Goal: Task Accomplishment & Management: Use online tool/utility

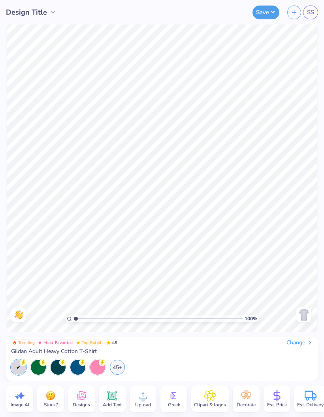
click at [109, 388] on div "Add Text" at bounding box center [112, 399] width 27 height 27
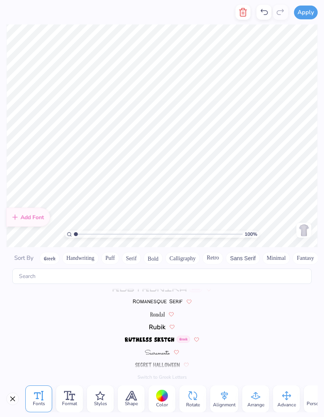
scroll to position [3447, 0]
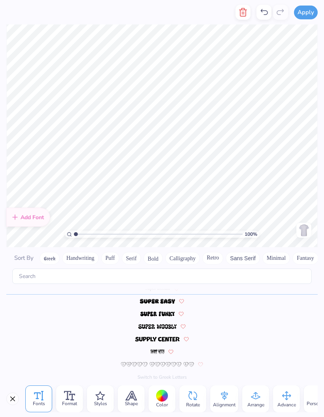
click at [46, 252] on button "Greek" at bounding box center [50, 258] width 20 height 13
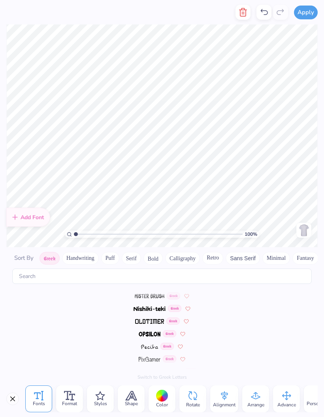
scroll to position [0, 0]
type textarea "k"
type textarea "KAPPA PHI ETA"
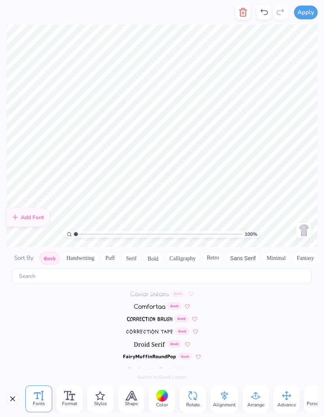
scroll to position [165, 0]
click at [157, 292] on img at bounding box center [149, 294] width 31 height 5
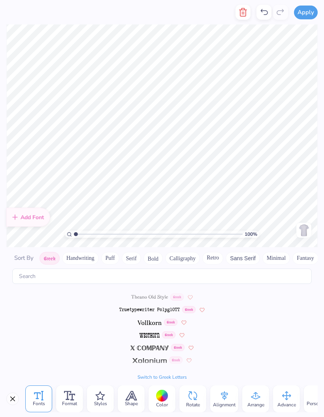
scroll to position [529, 0]
click at [154, 334] on img at bounding box center [150, 336] width 20 height 5
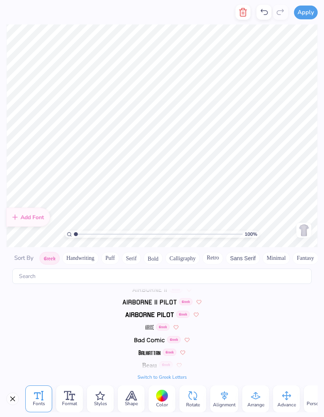
scroll to position [-12, 0]
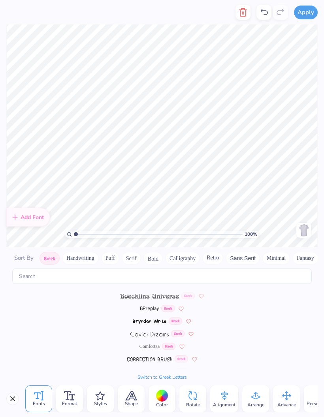
click at [55, 252] on button "Greek" at bounding box center [50, 258] width 20 height 13
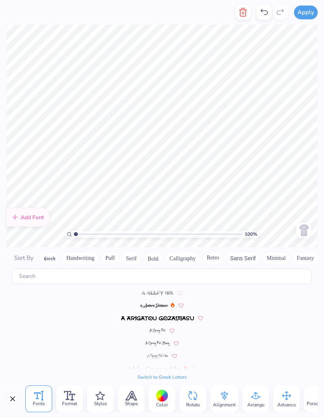
scroll to position [3794, 0]
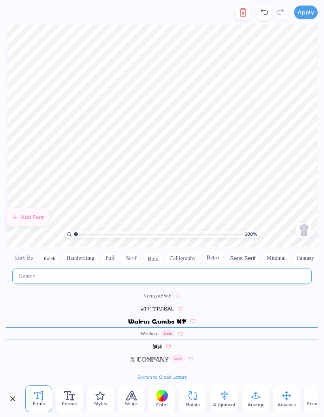
click at [210, 269] on input "text" at bounding box center [162, 276] width 300 height 15
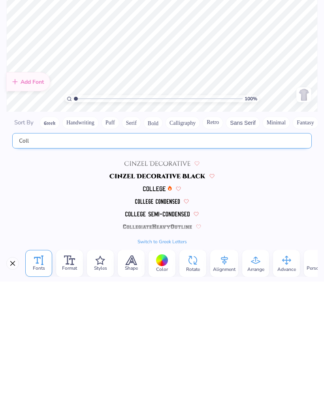
scroll to position [0, 0]
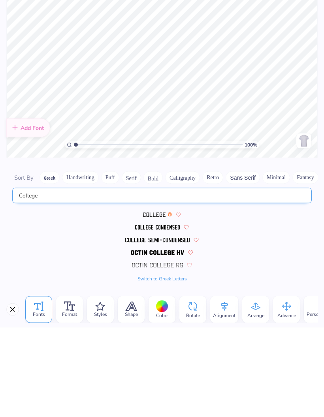
type input "College"
click at [160, 302] on img at bounding box center [154, 304] width 23 height 5
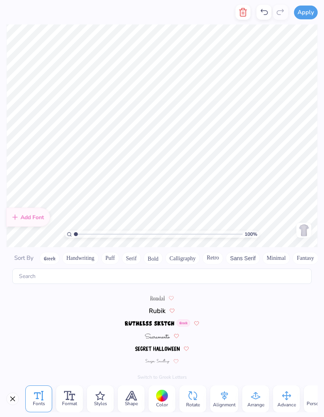
scroll to position [872, 0]
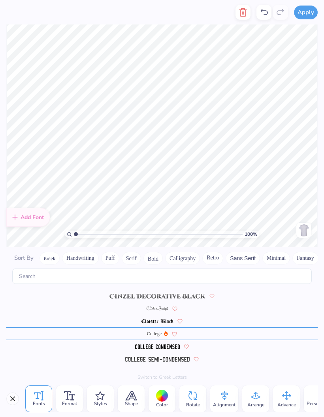
click at [172, 345] on img at bounding box center [157, 347] width 45 height 5
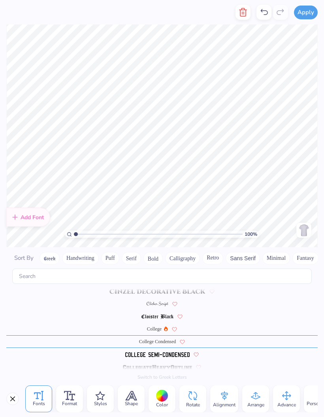
scroll to position [884, 0]
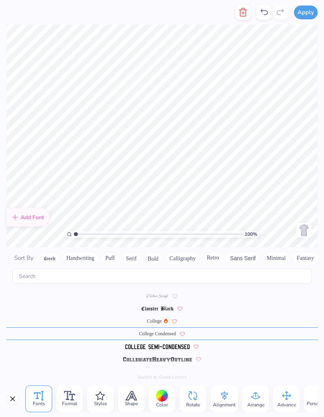
click at [181, 341] on div at bounding box center [162, 346] width 312 height 13
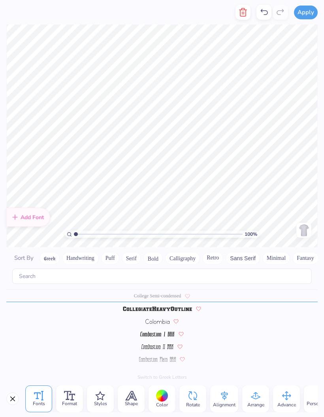
scroll to position [935, 0]
click at [176, 307] on img at bounding box center [157, 309] width 69 height 5
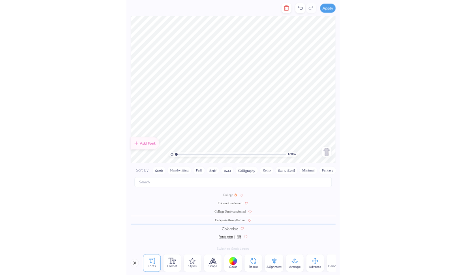
scroll to position [0, 0]
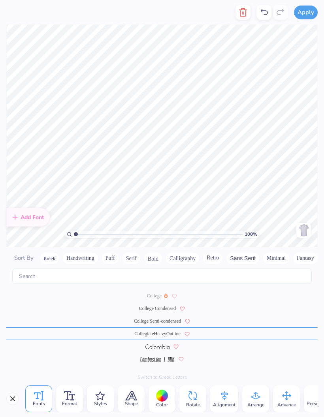
click at [15, 399] on button "Close" at bounding box center [12, 399] width 13 height 13
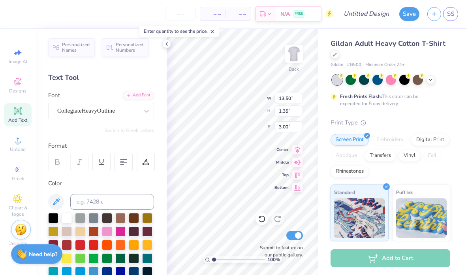
click at [324, 40] on span "Gildan Adult Heavy Cotton T-Shirt" at bounding box center [388, 43] width 115 height 9
click at [324, 53] on div "Gildan Adult Heavy Cotton T-Shirt" at bounding box center [391, 48] width 120 height 21
click at [324, 84] on div at bounding box center [337, 80] width 10 height 10
click at [164, 47] on icon at bounding box center [167, 44] width 6 height 6
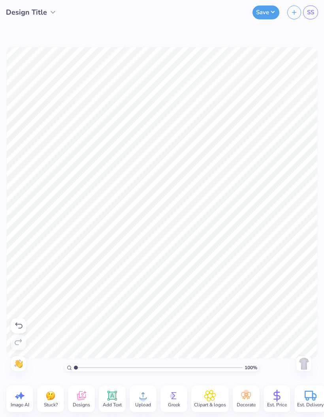
click at [148, 406] on span "Upload" at bounding box center [143, 405] width 16 height 6
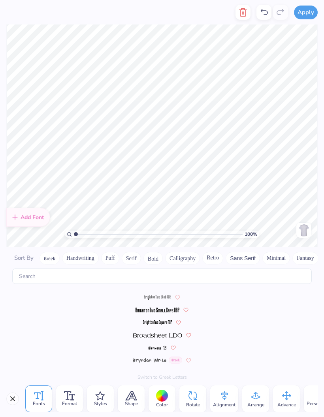
scroll to position [955, 0]
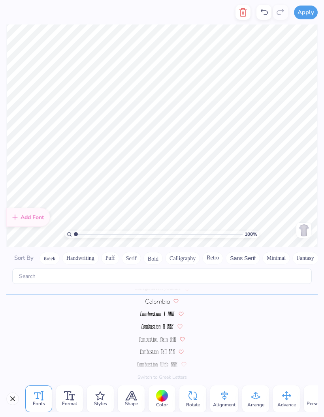
click at [247, 10] on polyline "button" at bounding box center [243, 10] width 7 height 0
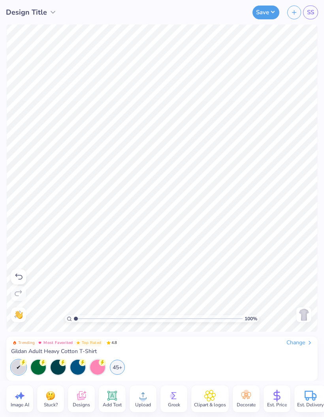
click at [151, 401] on div "Upload" at bounding box center [143, 399] width 27 height 27
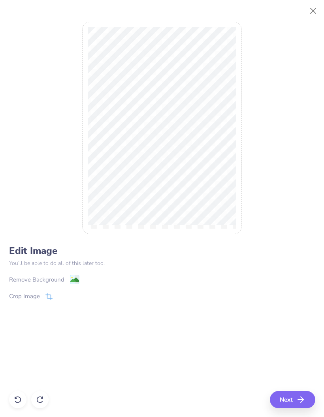
click at [53, 276] on div "Remove Background" at bounding box center [36, 280] width 55 height 9
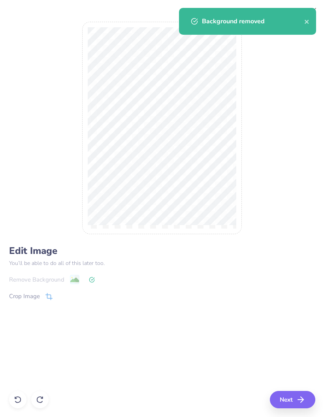
click at [306, 399] on icon "button" at bounding box center [300, 399] width 9 height 9
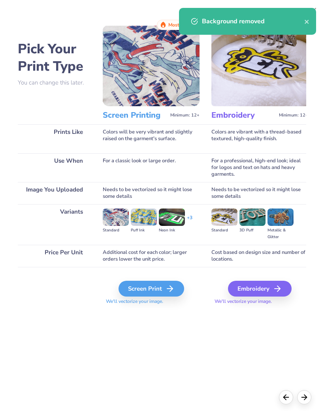
click at [175, 282] on div "Screen Print" at bounding box center [152, 289] width 66 height 16
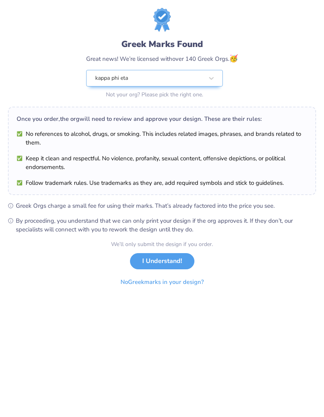
click at [183, 259] on button "I Understand!" at bounding box center [162, 261] width 64 height 16
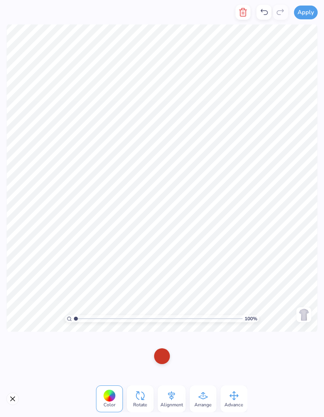
click at [164, 356] on div at bounding box center [162, 357] width 16 height 16
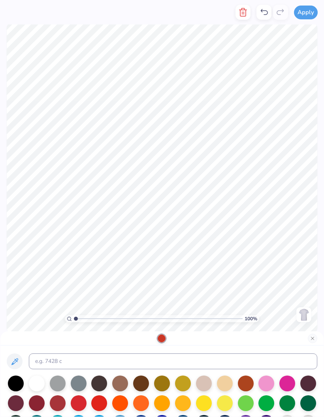
scroll to position [2, 0]
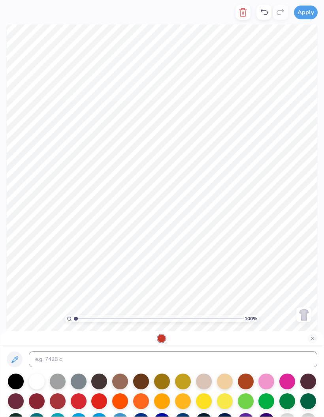
click at [311, 410] on div at bounding box center [308, 402] width 16 height 16
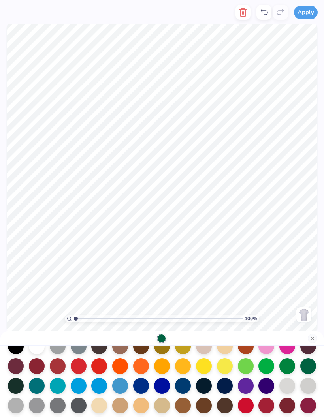
scroll to position [40, 0]
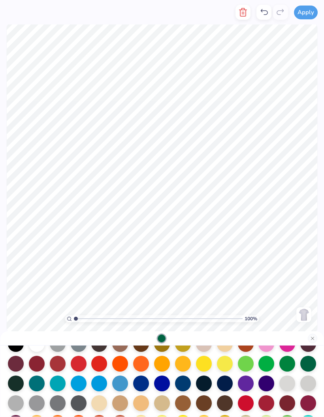
click at [313, 341] on button "Close" at bounding box center [312, 338] width 9 height 9
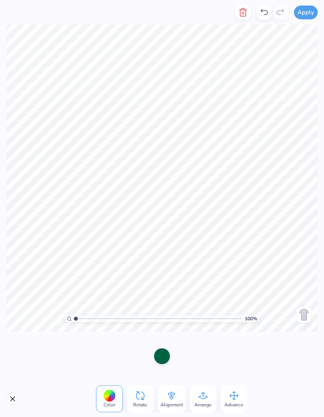
click at [168, 362] on div at bounding box center [162, 357] width 16 height 16
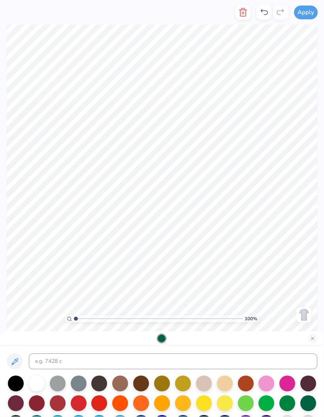
click at [197, 363] on input at bounding box center [173, 362] width 289 height 16
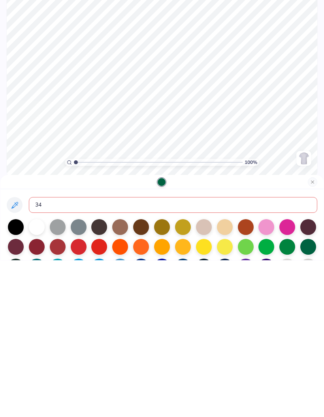
type input "343"
click at [310, 332] on div at bounding box center [161, 339] width 323 height 14
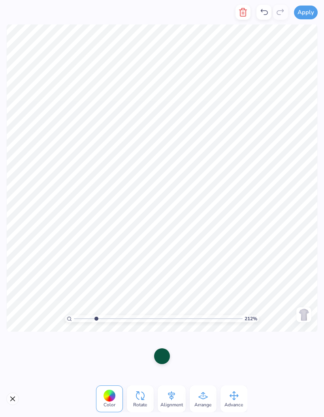
click at [266, 17] on div at bounding box center [264, 12] width 15 height 15
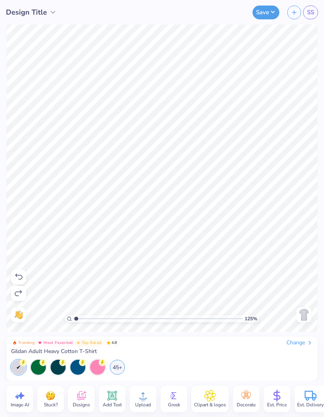
type input "1"
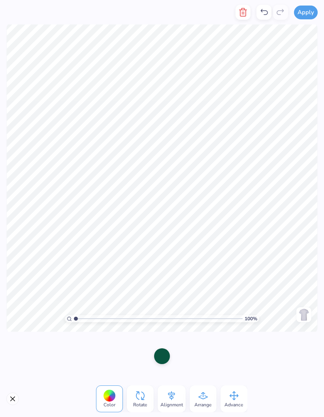
click at [266, 18] on div at bounding box center [264, 12] width 15 height 15
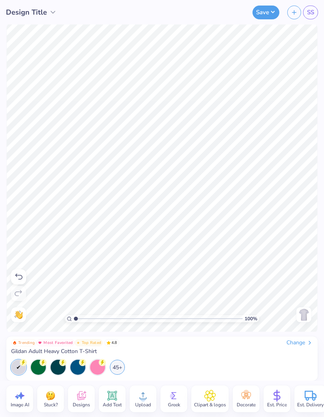
click at [37, 8] on span "Design Title" at bounding box center [26, 12] width 41 height 11
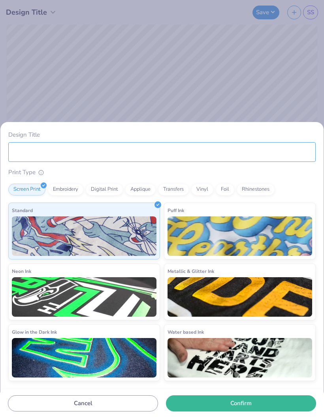
click at [252, 160] on input "Design Title" at bounding box center [162, 152] width 308 height 20
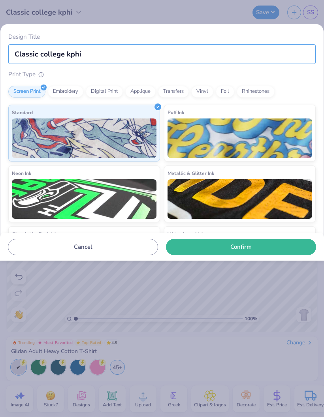
type input "Classic college kphi"
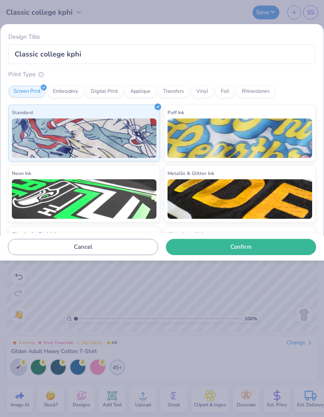
click at [267, 251] on button "Confirm" at bounding box center [241, 247] width 150 height 16
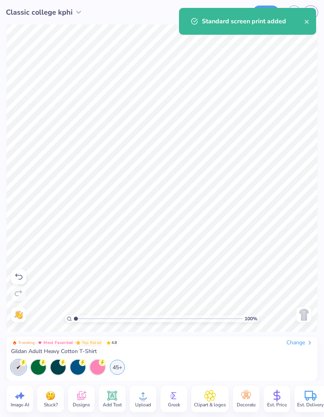
click at [305, 26] on div "Standard screen print added" at bounding box center [247, 21] width 137 height 27
click at [305, 21] on icon "close" at bounding box center [307, 22] width 6 height 6
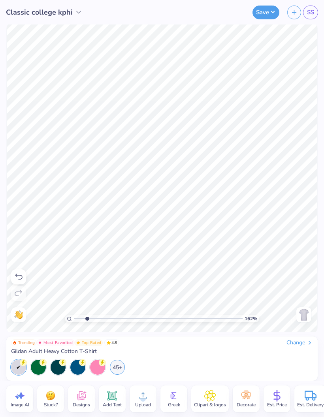
click at [19, 277] on icon at bounding box center [18, 276] width 9 height 9
click at [19, 278] on icon at bounding box center [18, 276] width 9 height 9
click at [20, 297] on icon at bounding box center [18, 293] width 9 height 9
type input "1"
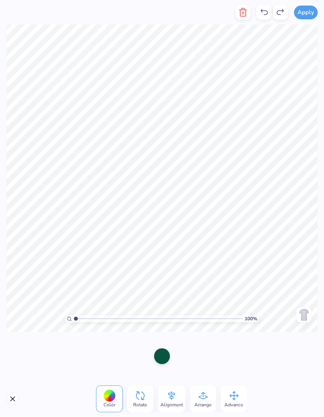
click at [164, 358] on div at bounding box center [162, 357] width 16 height 16
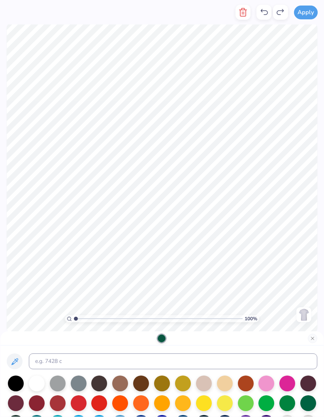
click at [36, 386] on div at bounding box center [37, 384] width 16 height 16
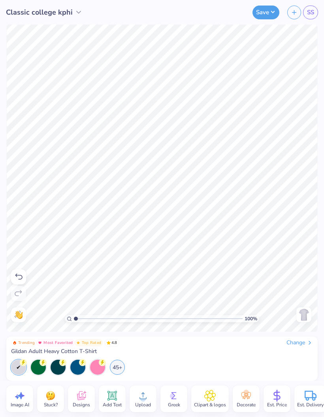
click at [42, 368] on div at bounding box center [38, 367] width 15 height 15
click at [118, 362] on div "45+" at bounding box center [117, 367] width 15 height 15
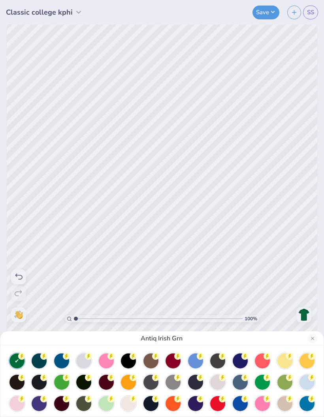
click at [85, 383] on div at bounding box center [83, 382] width 15 height 15
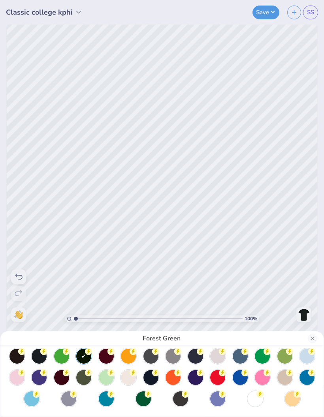
scroll to position [26, 0]
click at [13, 375] on div at bounding box center [16, 377] width 15 height 15
click at [219, 396] on div at bounding box center [217, 399] width 15 height 15
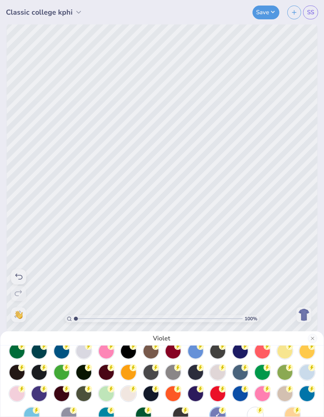
scroll to position [8, 0]
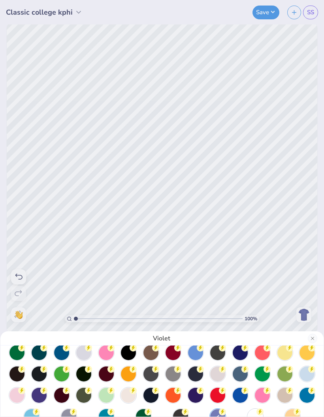
click at [221, 396] on div at bounding box center [217, 395] width 15 height 15
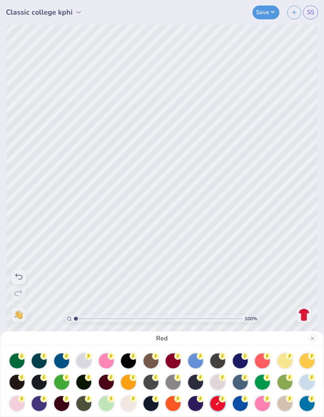
scroll to position [0, 0]
click at [63, 381] on div at bounding box center [61, 382] width 15 height 15
click at [283, 356] on div at bounding box center [285, 361] width 15 height 15
click at [84, 364] on div at bounding box center [83, 361] width 15 height 15
click at [315, 337] on button "Close" at bounding box center [312, 338] width 9 height 9
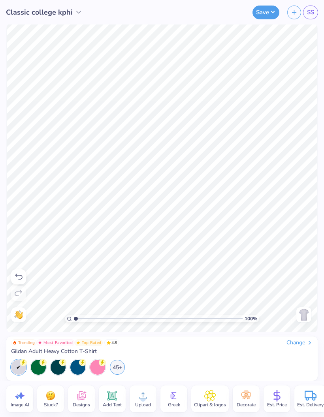
click at [299, 346] on div "Change" at bounding box center [300, 343] width 26 height 7
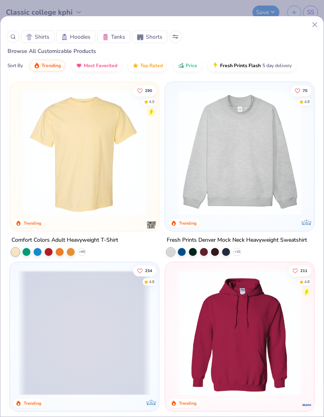
click at [38, 36] on span "Shirts" at bounding box center [42, 37] width 15 height 8
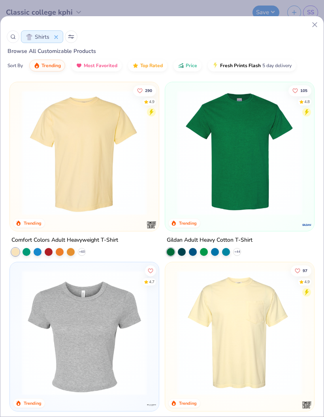
click at [91, 198] on img at bounding box center [84, 152] width 133 height 125
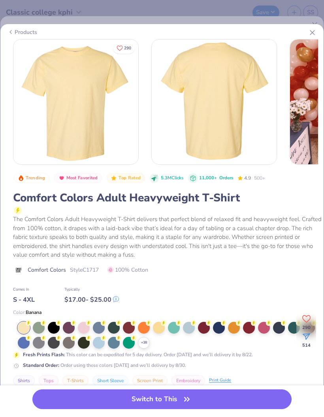
click at [291, 329] on div at bounding box center [294, 328] width 12 height 12
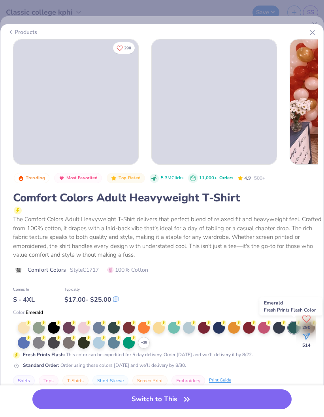
click at [0, 0] on icon at bounding box center [0, 0] width 0 height 0
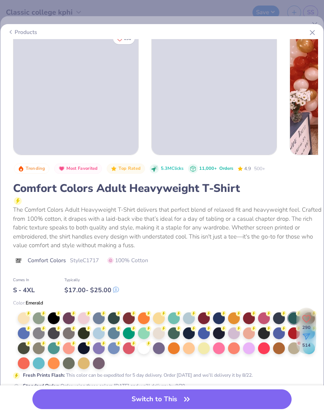
scroll to position [45, 0]
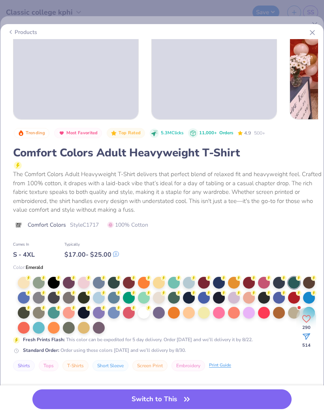
click at [116, 280] on div at bounding box center [114, 283] width 12 height 12
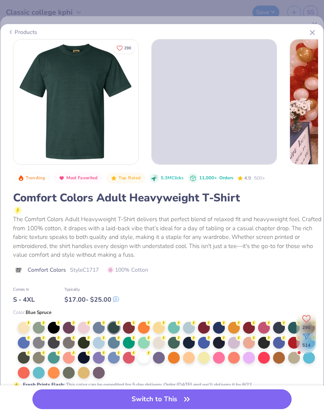
click at [19, 26] on div "Products" at bounding box center [162, 32] width 322 height 14
click at [12, 35] on div "Products" at bounding box center [162, 32] width 322 height 14
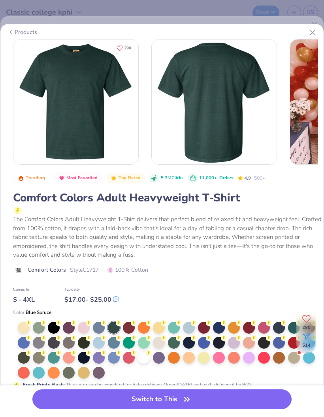
click at [313, 30] on icon at bounding box center [312, 32] width 8 height 8
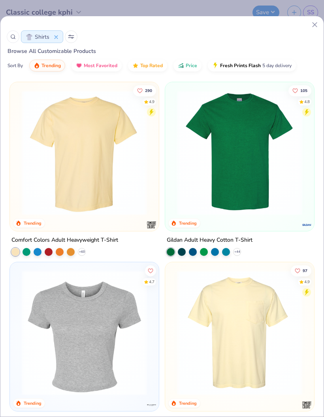
click at [312, 35] on div "Shirts" at bounding box center [162, 36] width 311 height 13
click at [277, 144] on img at bounding box center [239, 152] width 133 height 125
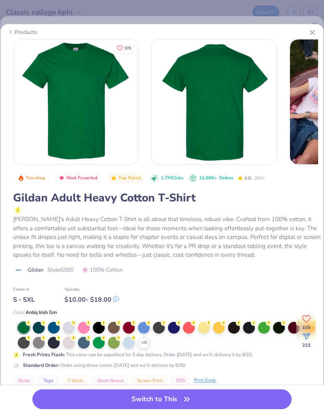
click at [0, 0] on icon at bounding box center [0, 0] width 0 height 0
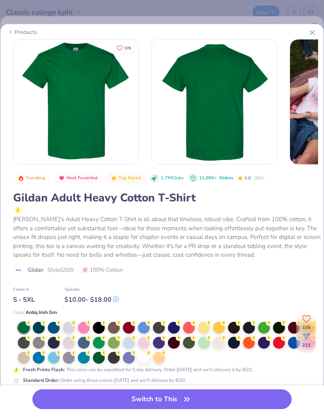
click at [66, 329] on div at bounding box center [69, 328] width 12 height 12
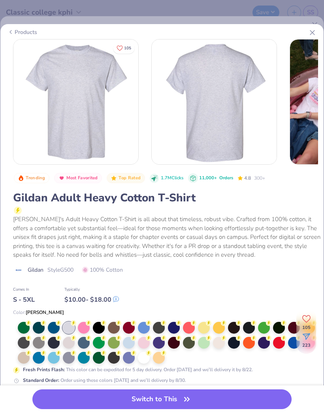
click at [125, 398] on button "Switch to This" at bounding box center [161, 400] width 259 height 20
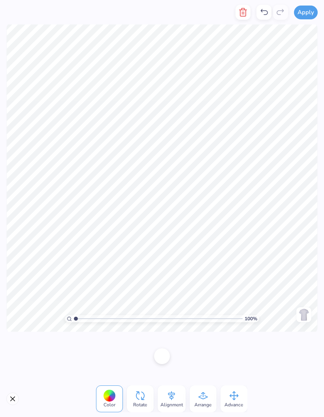
click at [168, 358] on div at bounding box center [162, 357] width 16 height 16
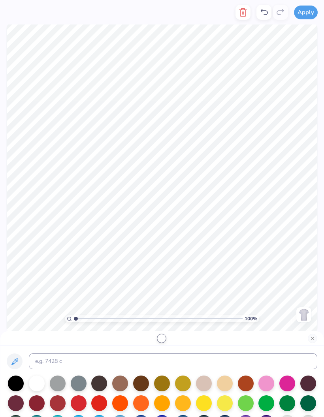
scroll to position [4, 0]
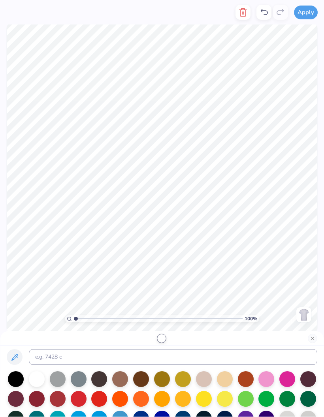
click at [289, 398] on div at bounding box center [287, 399] width 16 height 16
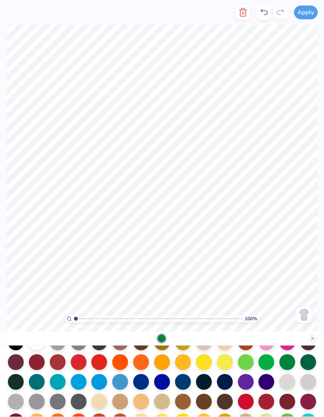
scroll to position [60, 0]
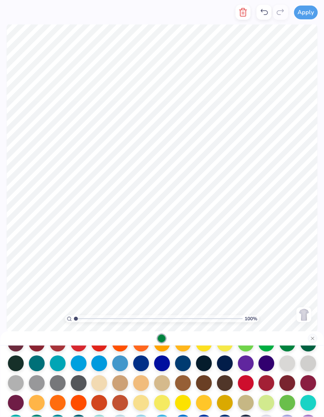
click at [163, 367] on div at bounding box center [162, 364] width 16 height 16
click at [248, 360] on div at bounding box center [246, 364] width 16 height 16
click at [264, 352] on div at bounding box center [267, 344] width 16 height 16
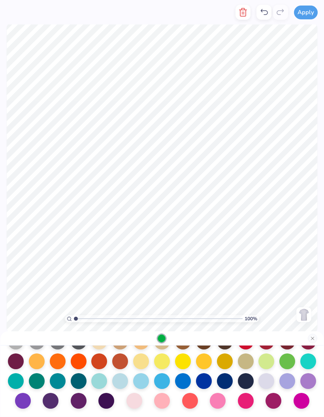
scroll to position [103, 0]
click at [170, 380] on div at bounding box center [162, 382] width 16 height 16
click at [184, 383] on div at bounding box center [183, 382] width 16 height 16
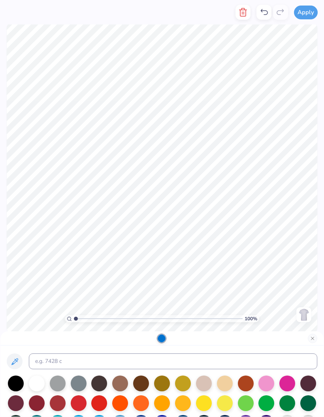
scroll to position [0, 0]
click at [284, 406] on div at bounding box center [287, 404] width 16 height 16
click at [268, 361] on input at bounding box center [173, 362] width 289 height 16
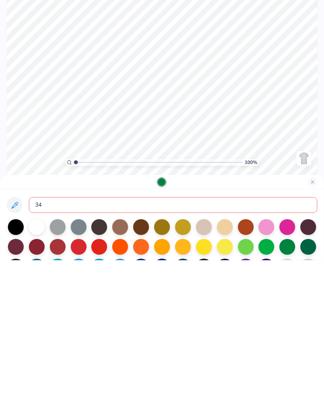
type input "343"
click at [315, 334] on button "Close" at bounding box center [312, 338] width 9 height 9
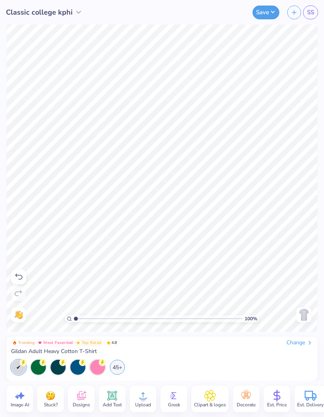
click at [267, 18] on button "Save" at bounding box center [266, 13] width 27 height 14
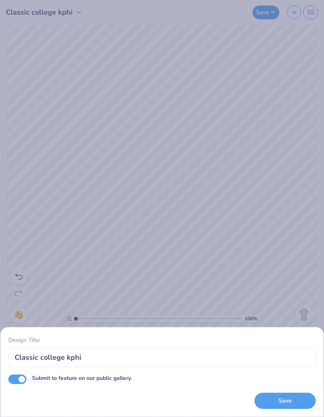
click at [24, 376] on input "Submit to feature on our public gallery." at bounding box center [17, 379] width 18 height 9
checkbox input "false"
click at [292, 402] on button "Save" at bounding box center [285, 401] width 61 height 16
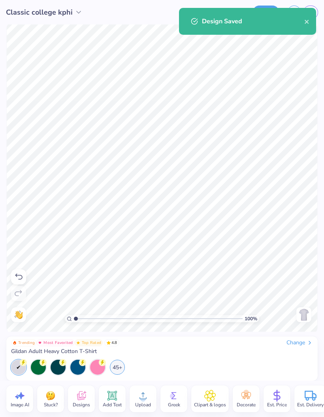
click at [301, 25] on div "Design Saved" at bounding box center [253, 21] width 102 height 9
click at [314, 21] on div "Design Saved" at bounding box center [247, 21] width 137 height 27
click at [308, 21] on icon "close" at bounding box center [307, 22] width 4 height 4
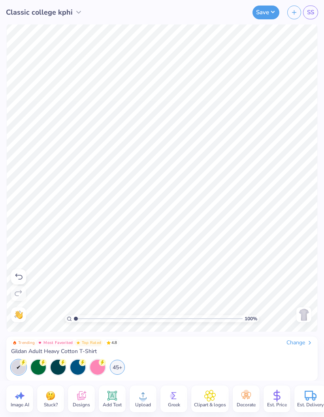
click at [318, 12] on link "SS" at bounding box center [310, 13] width 15 height 14
click at [61, 404] on div "Stuck?" at bounding box center [50, 399] width 27 height 27
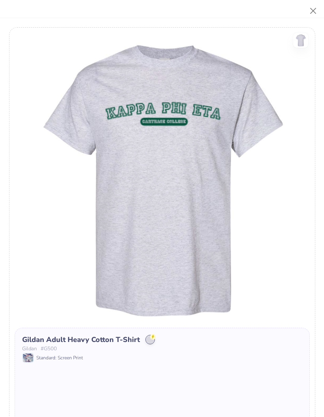
click at [315, 9] on button "Close" at bounding box center [313, 11] width 15 height 15
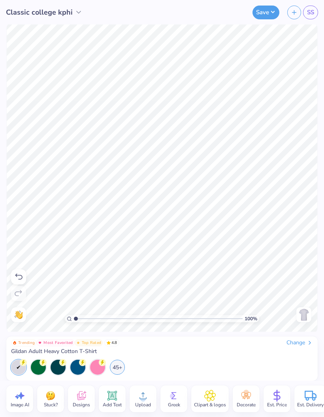
click at [259, 398] on div "Decorate" at bounding box center [246, 399] width 27 height 27
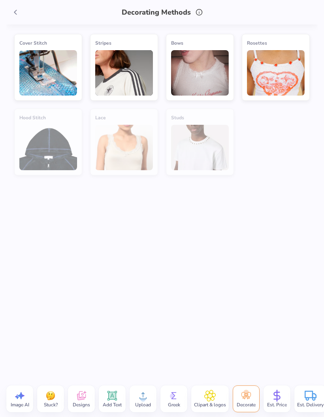
click at [13, 9] on icon at bounding box center [15, 12] width 9 height 9
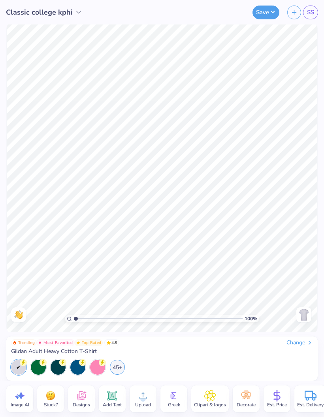
click at [303, 343] on div "Change" at bounding box center [300, 343] width 26 height 7
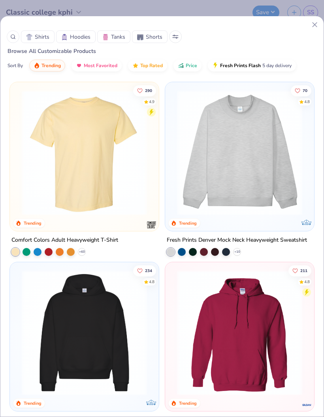
click at [201, 59] on div "Sort By Trending Most Favorited Top Rated Price Fresh Prints Flash 5 day delive…" at bounding box center [161, 67] width 323 height 22
click at [187, 66] on span "Price" at bounding box center [191, 65] width 11 height 6
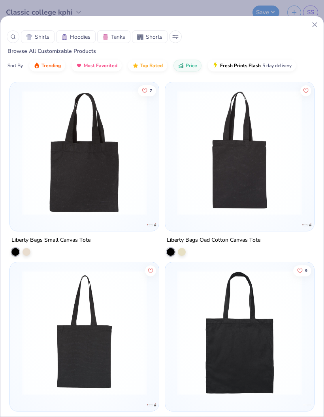
click at [40, 35] on span "Shirts" at bounding box center [42, 37] width 15 height 8
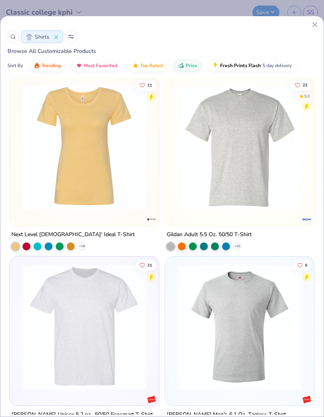
scroll to position [369, 0]
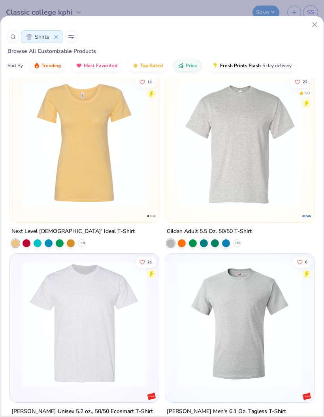
click at [279, 182] on img at bounding box center [239, 143] width 133 height 125
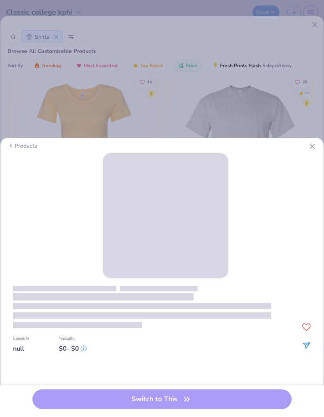
click at [320, 142] on div "Products" at bounding box center [162, 146] width 322 height 14
click at [315, 148] on icon at bounding box center [312, 146] width 8 height 8
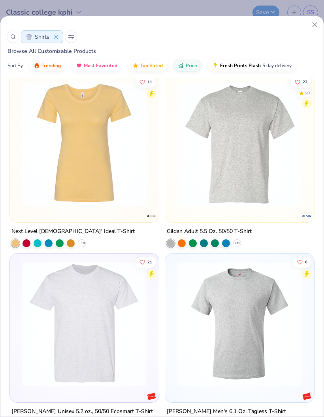
click at [313, 143] on div "22 5.0" at bounding box center [239, 148] width 149 height 149
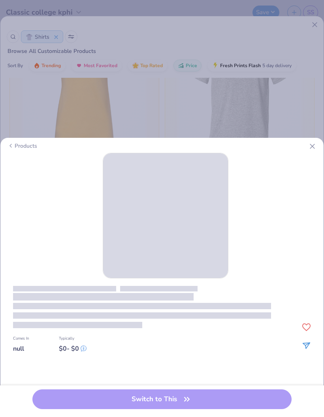
scroll to position [427, 0]
click at [310, 152] on div "Products" at bounding box center [162, 146] width 322 height 14
click at [312, 150] on icon at bounding box center [312, 146] width 8 height 8
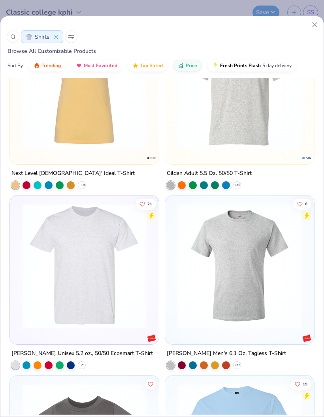
click at [313, 148] on div "22 5.0" at bounding box center [239, 89] width 149 height 149
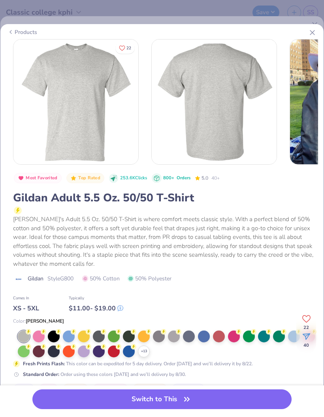
click at [224, 400] on button "Switch to This" at bounding box center [161, 400] width 259 height 20
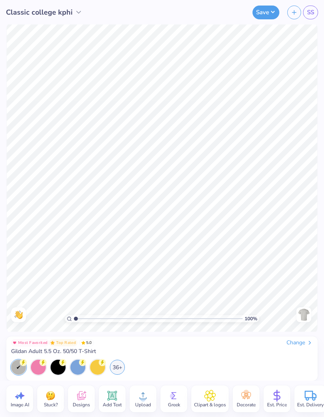
click at [114, 368] on div "36+" at bounding box center [117, 367] width 15 height 15
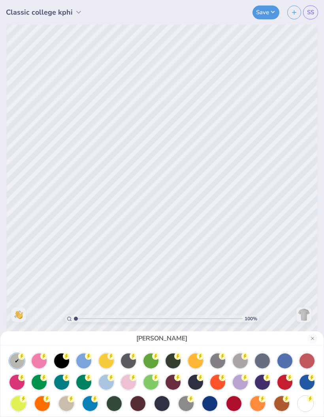
click at [244, 364] on div at bounding box center [240, 361] width 15 height 15
click at [217, 361] on div at bounding box center [217, 361] width 15 height 15
click at [187, 404] on div at bounding box center [186, 404] width 15 height 15
click at [21, 363] on div at bounding box center [16, 361] width 15 height 15
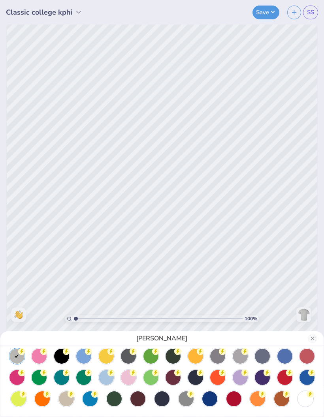
scroll to position [5, 0]
click at [269, 10] on div "[PERSON_NAME]" at bounding box center [162, 208] width 324 height 417
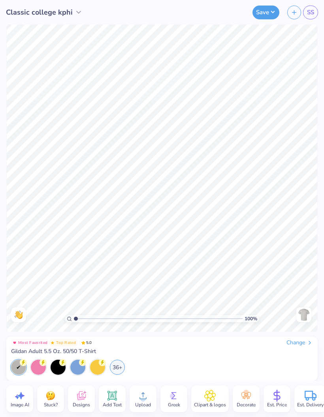
click at [269, 11] on button "Save" at bounding box center [266, 13] width 27 height 14
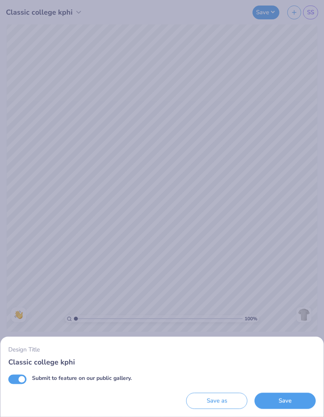
click at [18, 383] on input "Submit to feature on our public gallery." at bounding box center [17, 379] width 18 height 9
checkbox input "false"
click at [296, 406] on button "Save" at bounding box center [285, 401] width 61 height 16
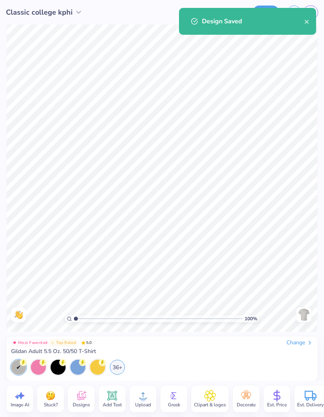
click at [306, 20] on icon "close" at bounding box center [307, 22] width 6 height 6
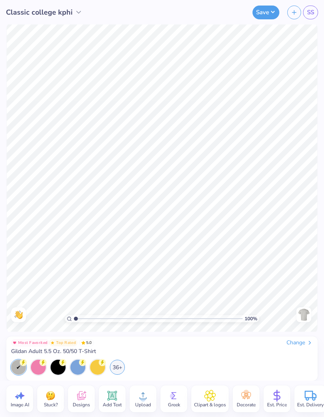
click at [312, 11] on span "SS" at bounding box center [310, 12] width 7 height 9
click at [302, 346] on div "Change" at bounding box center [300, 343] width 26 height 7
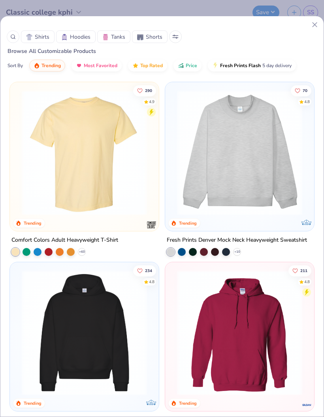
click at [190, 63] on span "Price" at bounding box center [191, 65] width 11 height 6
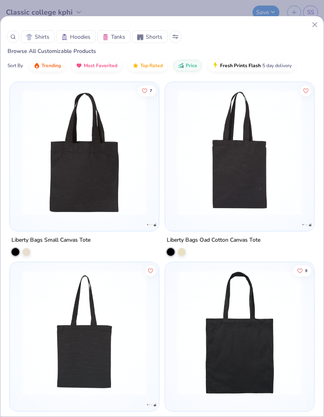
click at [44, 35] on span "Shirts" at bounding box center [42, 37] width 15 height 8
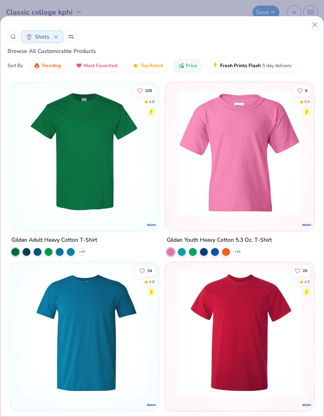
click at [186, 63] on span "Price" at bounding box center [191, 65] width 11 height 6
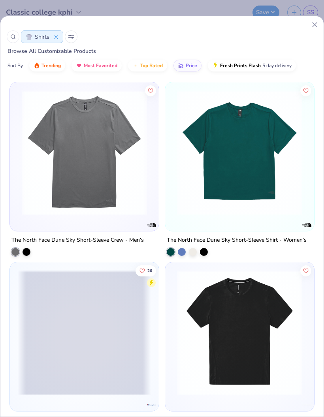
click at [186, 68] on span "Price" at bounding box center [191, 65] width 11 height 6
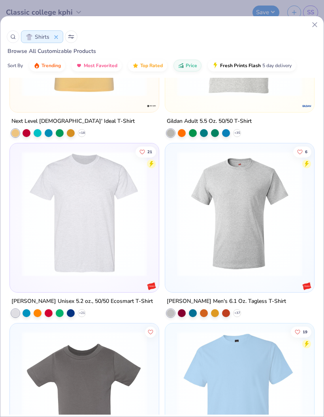
scroll to position [481, 0]
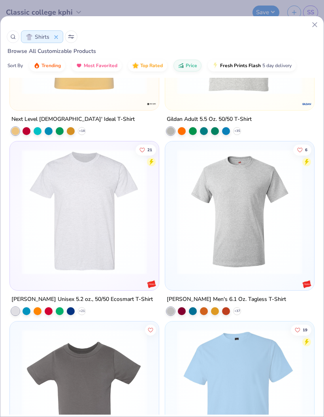
click at [43, 175] on img at bounding box center [84, 211] width 133 height 125
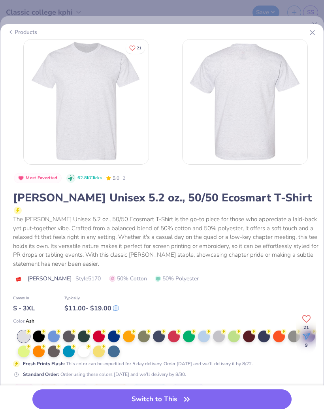
click at [218, 342] on div at bounding box center [219, 337] width 12 height 12
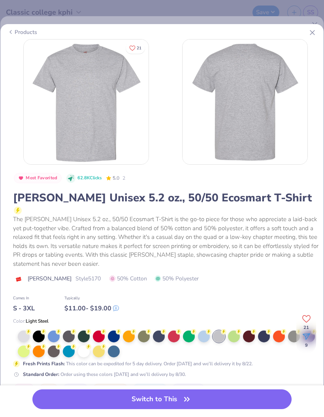
click at [209, 400] on button "Switch to This" at bounding box center [161, 400] width 259 height 20
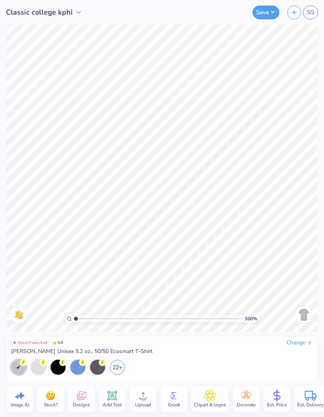
click at [271, 12] on button "Save" at bounding box center [266, 13] width 27 height 14
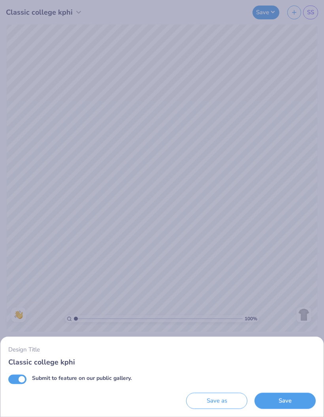
click at [21, 380] on input "Submit to feature on our public gallery." at bounding box center [17, 379] width 18 height 9
checkbox input "false"
click at [290, 405] on button "Save" at bounding box center [285, 401] width 61 height 16
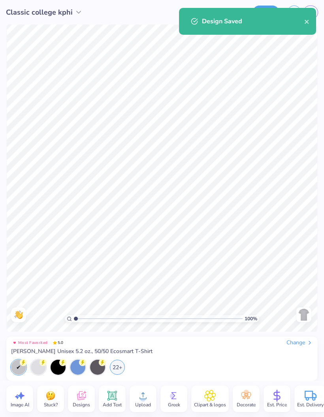
click at [315, 17] on div "Design Saved" at bounding box center [247, 21] width 137 height 27
click at [306, 26] on button "close" at bounding box center [307, 21] width 6 height 9
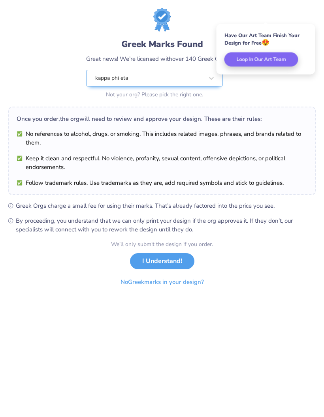
click at [167, 264] on button "I Understand!" at bounding box center [162, 261] width 64 height 16
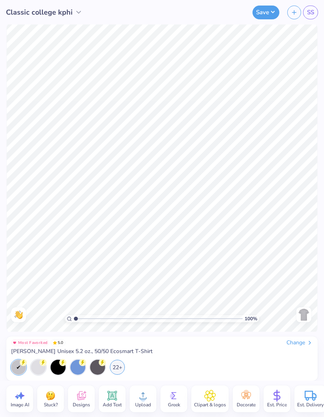
click at [316, 13] on link "SS" at bounding box center [310, 13] width 15 height 14
click at [302, 314] on img at bounding box center [304, 315] width 13 height 13
click at [303, 314] on img at bounding box center [304, 315] width 13 height 13
click at [305, 345] on div "Change" at bounding box center [300, 343] width 26 height 7
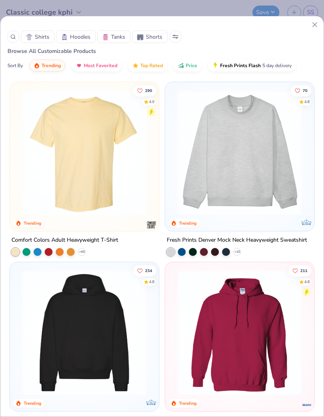
click at [14, 37] on icon at bounding box center [13, 37] width 6 height 6
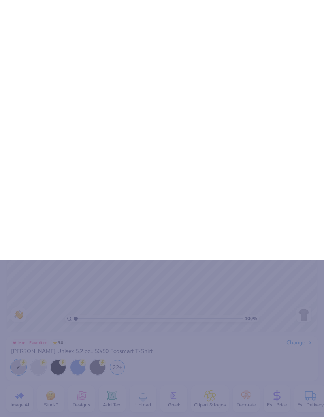
type input "Por"
type input "Port"
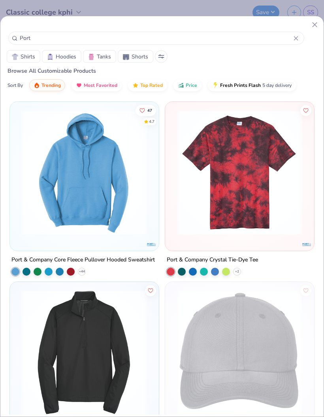
click at [227, 274] on div at bounding box center [226, 272] width 8 height 8
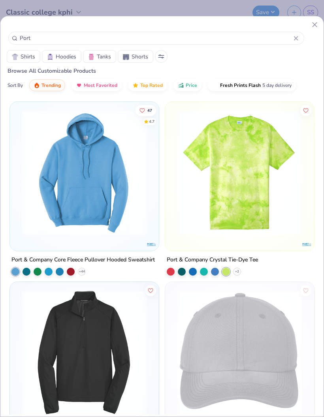
click at [288, 42] on input "Port" at bounding box center [156, 38] width 275 height 9
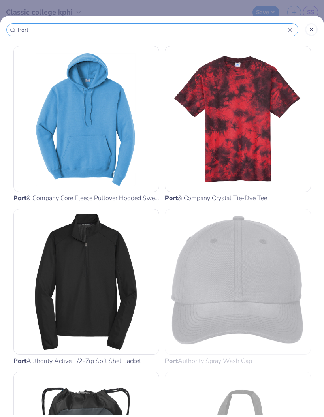
click at [287, 32] on input "Port" at bounding box center [152, 29] width 271 height 9
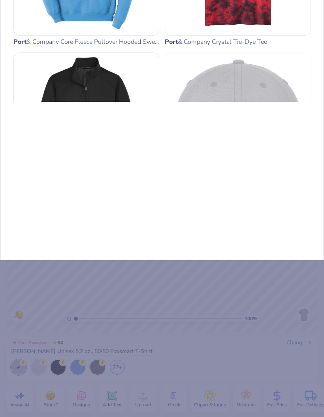
type input "Por"
click at [297, 108] on div "Por Port & Company Core Fleece Pullover Hooded Sweatshirt Port & Company Port &…" at bounding box center [162, 60] width 324 height 402
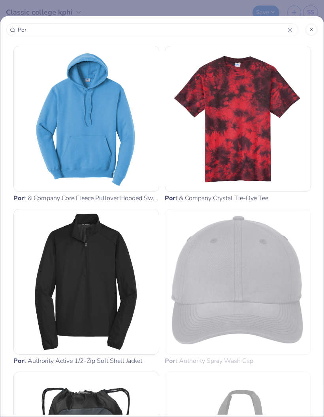
click at [315, 27] on div at bounding box center [311, 29] width 13 height 13
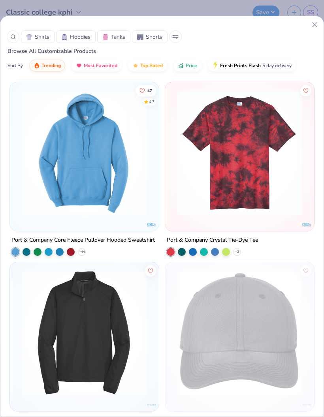
click at [312, 28] on icon at bounding box center [315, 25] width 8 height 8
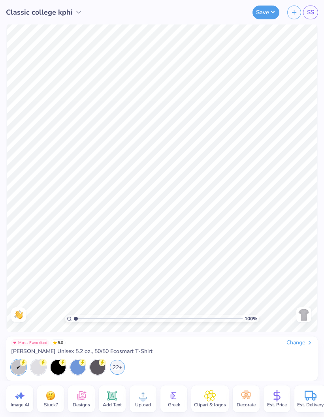
click at [305, 346] on div "Change" at bounding box center [300, 343] width 26 height 7
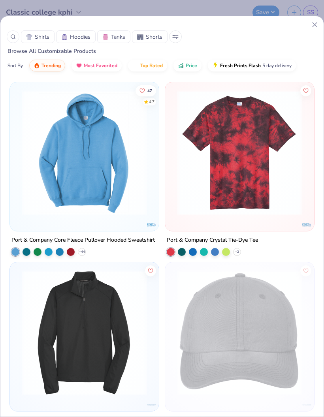
click at [44, 37] on span "Shirts" at bounding box center [42, 37] width 15 height 8
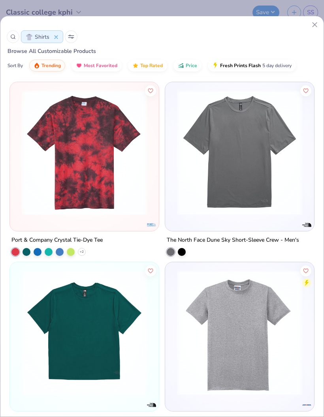
scroll to position [0, 0]
click at [10, 38] on icon at bounding box center [13, 37] width 6 height 6
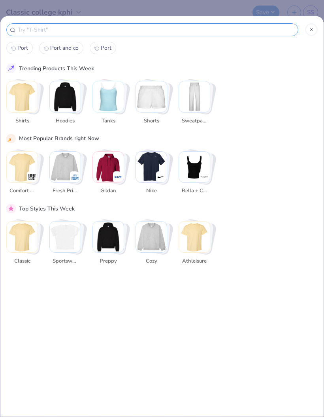
scroll to position [121, 0]
click at [12, 38] on div "Port Port and co Port Trending Products This Week Shirts Hoodies Tanks Shorts S…" at bounding box center [162, 218] width 312 height 393
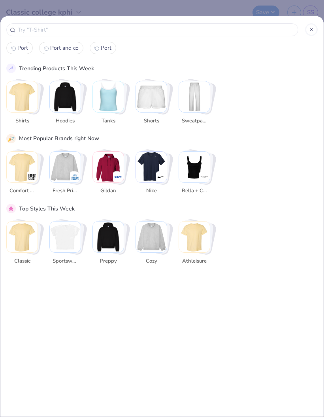
scroll to position [0, 0]
click at [25, 108] on img "Stack Card Button Shirts" at bounding box center [22, 96] width 31 height 31
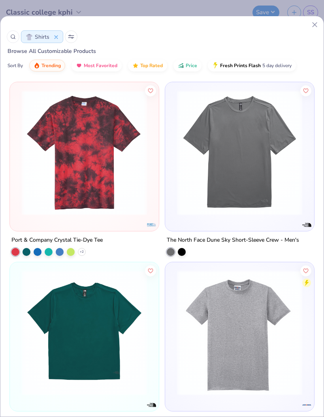
click at [187, 66] on span "Price" at bounding box center [191, 65] width 11 height 6
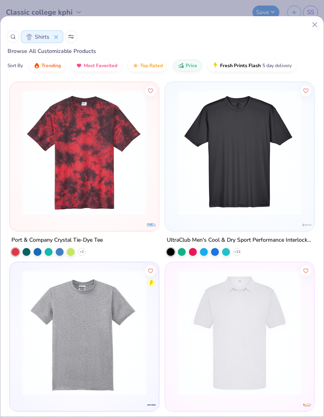
click at [51, 30] on button "Shirts" at bounding box center [42, 36] width 42 height 13
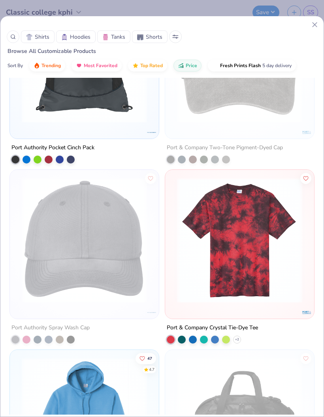
scroll to position [93, 0]
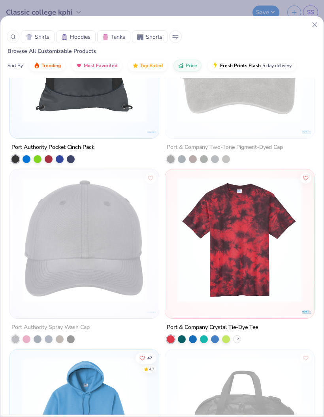
click at [13, 37] on icon at bounding box center [13, 37] width 6 height 6
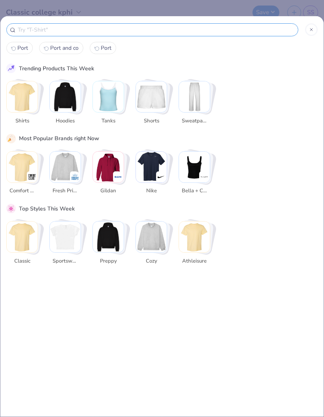
scroll to position [0, 0]
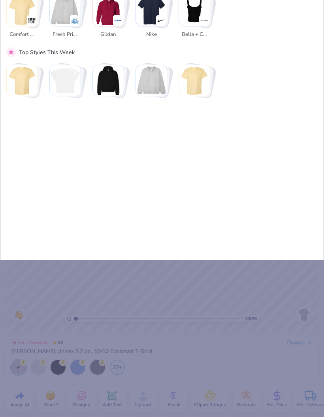
click at [116, 21] on img "Stack Card Button Gildan" at bounding box center [118, 21] width 8 height 8
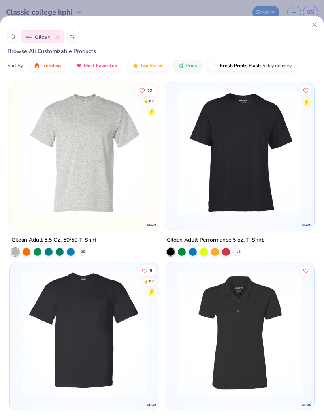
click at [316, 19] on div "Gildan Browse All Customizable Products Sort By Trending Most Favorited Top Rat…" at bounding box center [162, 217] width 324 height 402
click at [313, 31] on div "Gildan" at bounding box center [162, 36] width 311 height 13
click at [312, 33] on div "Gildan" at bounding box center [162, 36] width 311 height 13
click at [316, 24] on icon at bounding box center [315, 25] width 8 height 8
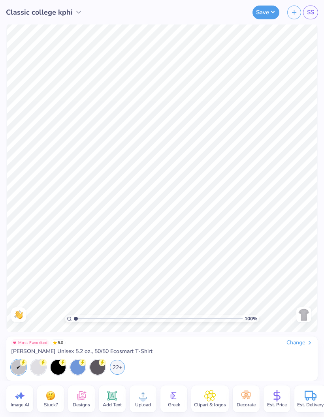
click at [321, 25] on div "100 % Need help? Chat with us. Back" at bounding box center [162, 179] width 324 height 308
click at [310, 346] on icon at bounding box center [310, 343] width 6 height 6
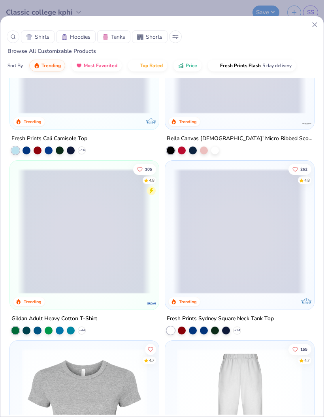
scroll to position [540, 0]
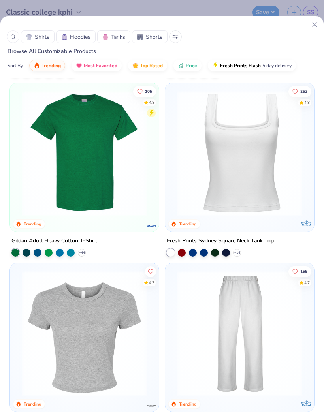
click at [111, 182] on img at bounding box center [84, 153] width 133 height 125
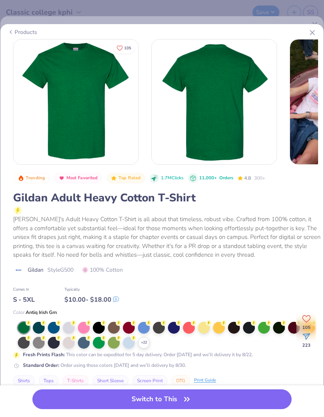
click at [68, 325] on div at bounding box center [69, 328] width 12 height 12
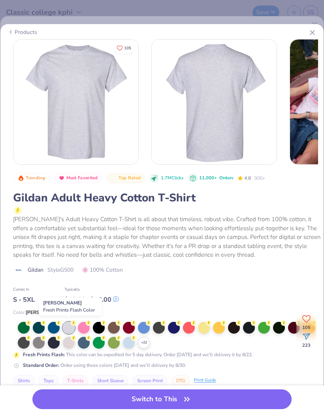
click at [129, 400] on button "Switch to This" at bounding box center [161, 400] width 259 height 20
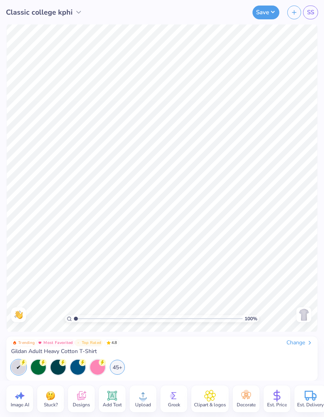
click at [261, 19] on button "Save" at bounding box center [266, 13] width 27 height 14
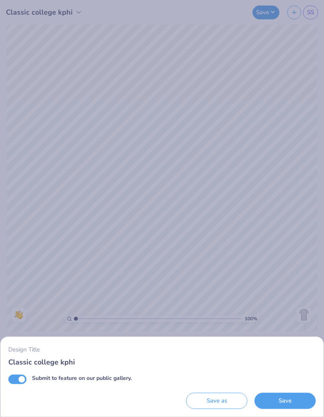
click at [295, 402] on button "Save" at bounding box center [285, 401] width 61 height 16
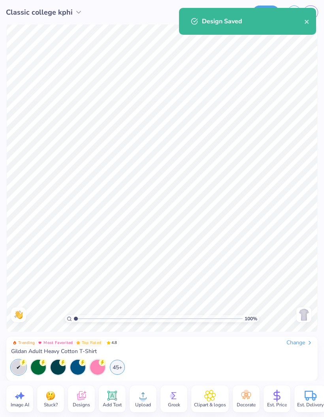
click at [310, 20] on icon "close" at bounding box center [307, 22] width 6 height 6
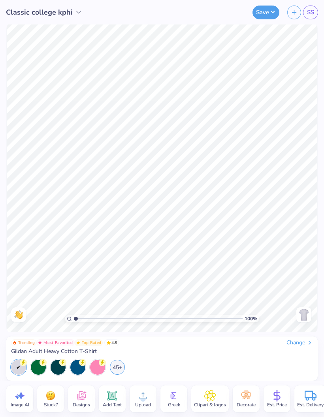
click at [310, 15] on span "SS" at bounding box center [310, 12] width 7 height 9
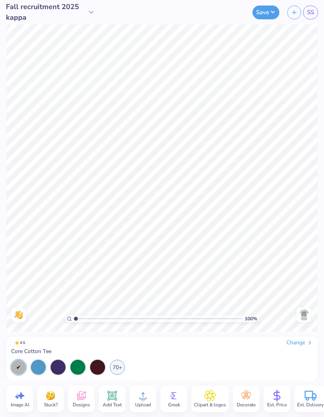
click at [304, 322] on div at bounding box center [303, 315] width 15 height 15
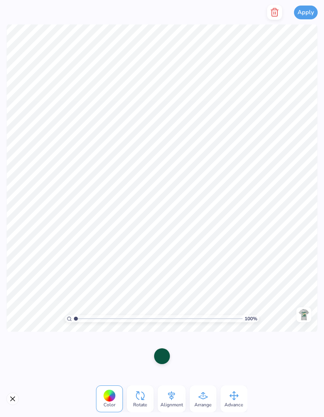
click at [277, 13] on icon "button" at bounding box center [274, 12] width 9 height 9
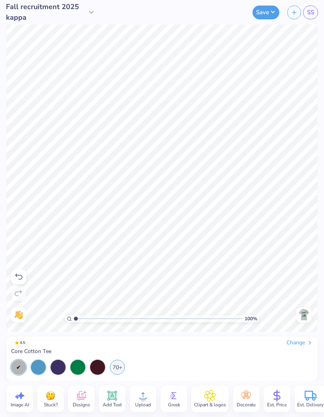
click at [311, 318] on div at bounding box center [303, 315] width 15 height 15
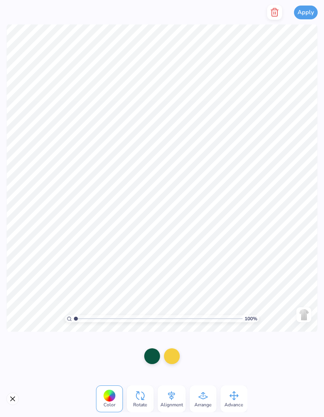
click at [277, 13] on icon "button" at bounding box center [274, 12] width 9 height 9
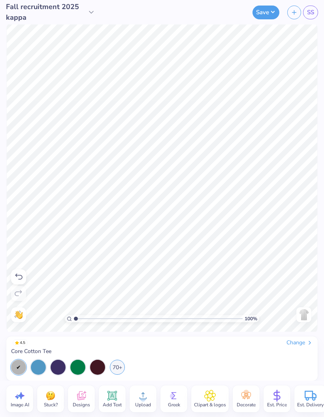
click at [146, 397] on icon at bounding box center [143, 396] width 12 height 12
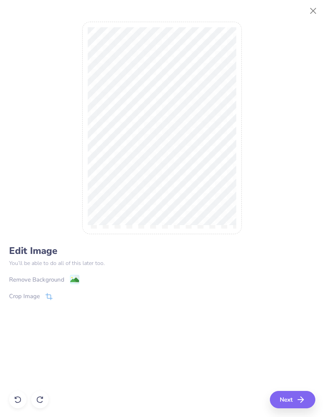
click at [57, 285] on div "Remove Background" at bounding box center [36, 280] width 55 height 9
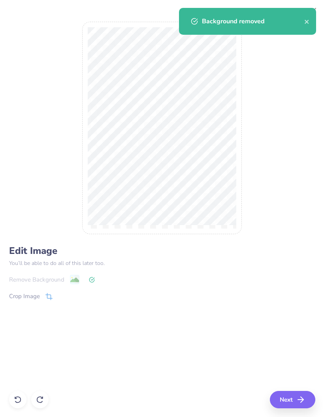
click at [310, 408] on button "Next" at bounding box center [292, 399] width 45 height 17
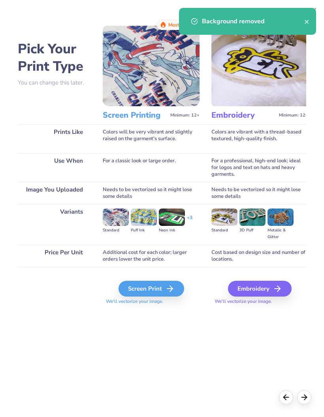
click at [165, 287] on div "Screen Print" at bounding box center [152, 289] width 66 height 16
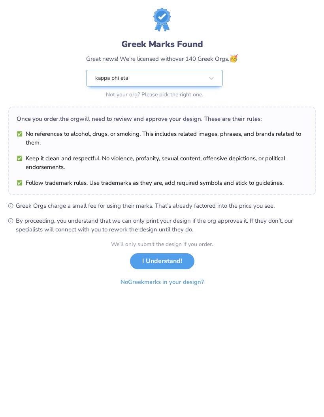
click at [168, 261] on button "I Understand!" at bounding box center [162, 261] width 64 height 16
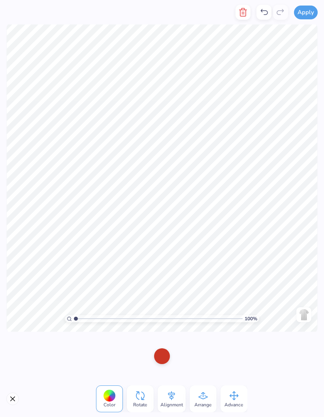
click at [170, 358] on div at bounding box center [162, 357] width 16 height 16
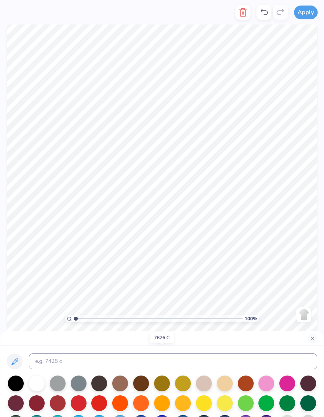
click at [171, 359] on div at bounding box center [162, 356] width 28 height 28
click at [163, 360] on input at bounding box center [173, 362] width 289 height 16
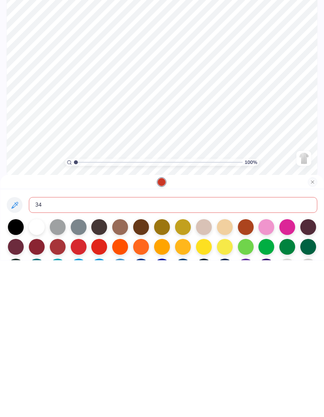
type input "343"
click at [311, 332] on div at bounding box center [161, 339] width 323 height 14
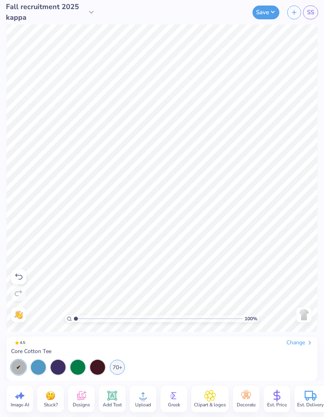
click at [269, 9] on button "Save" at bounding box center [266, 13] width 27 height 14
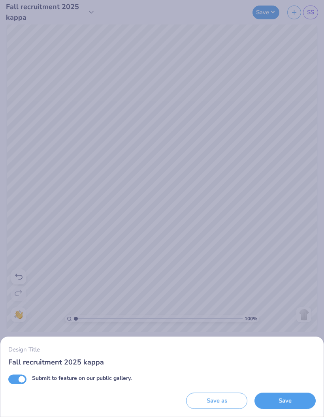
click at [89, 361] on input "Fall recruitment 2025 kappa" at bounding box center [162, 362] width 308 height 10
click at [189, 218] on div "Design Title Fall recruitment 2025 kappa Submit to feature on our public galler…" at bounding box center [162, 208] width 324 height 417
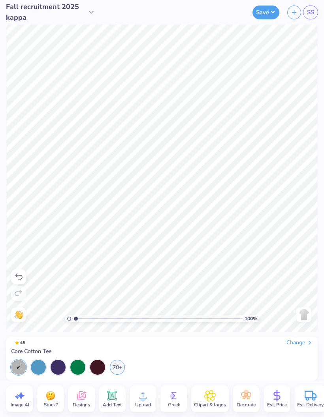
click at [55, 19] on span "Fall recruitment 2025 kappa" at bounding box center [45, 12] width 79 height 21
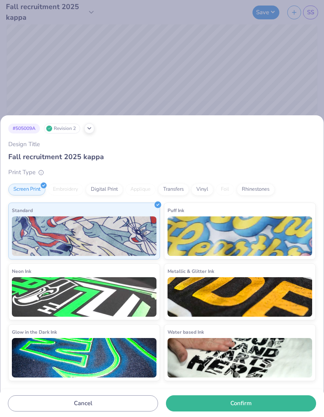
click at [80, 157] on input "Fall recruitment 2025 kappa" at bounding box center [162, 157] width 308 height 10
click at [232, 404] on button "Confirm" at bounding box center [241, 404] width 150 height 16
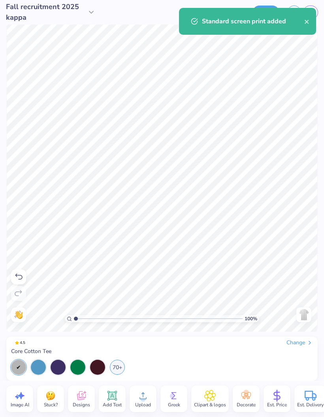
click at [301, 24] on div "Standard screen print added" at bounding box center [253, 21] width 102 height 9
click at [306, 19] on icon "close" at bounding box center [307, 22] width 6 height 6
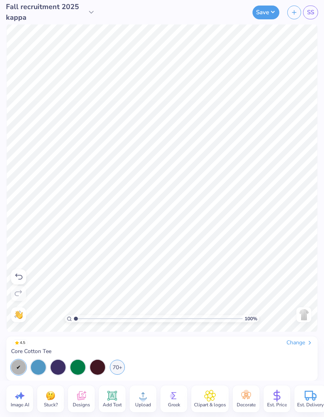
click at [271, 13] on button "Save" at bounding box center [266, 13] width 27 height 14
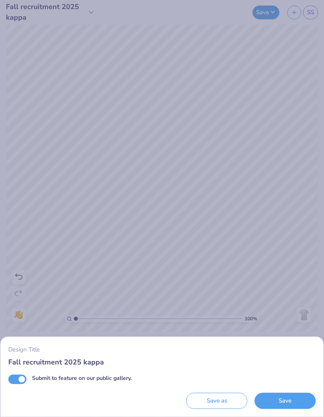
click at [292, 401] on button "Save" at bounding box center [285, 401] width 61 height 16
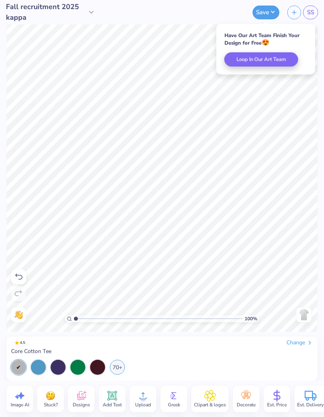
click at [302, 20] on div "Save SS" at bounding box center [211, 12] width 225 height 25
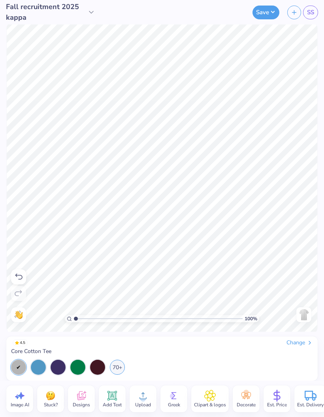
click at [310, 16] on span "SS" at bounding box center [310, 12] width 7 height 9
